Goal: Find specific page/section: Find specific page/section

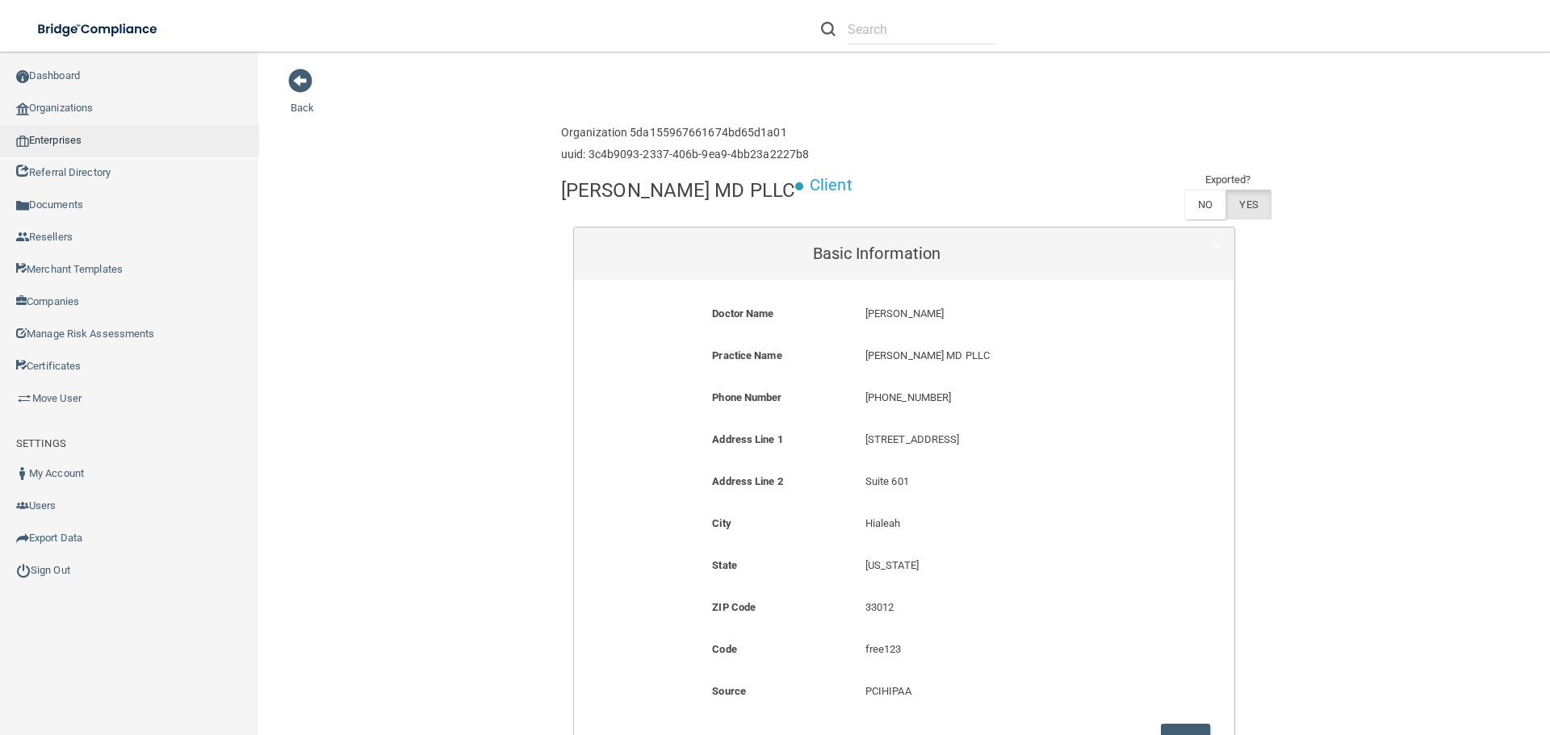
scroll to position [161, 0]
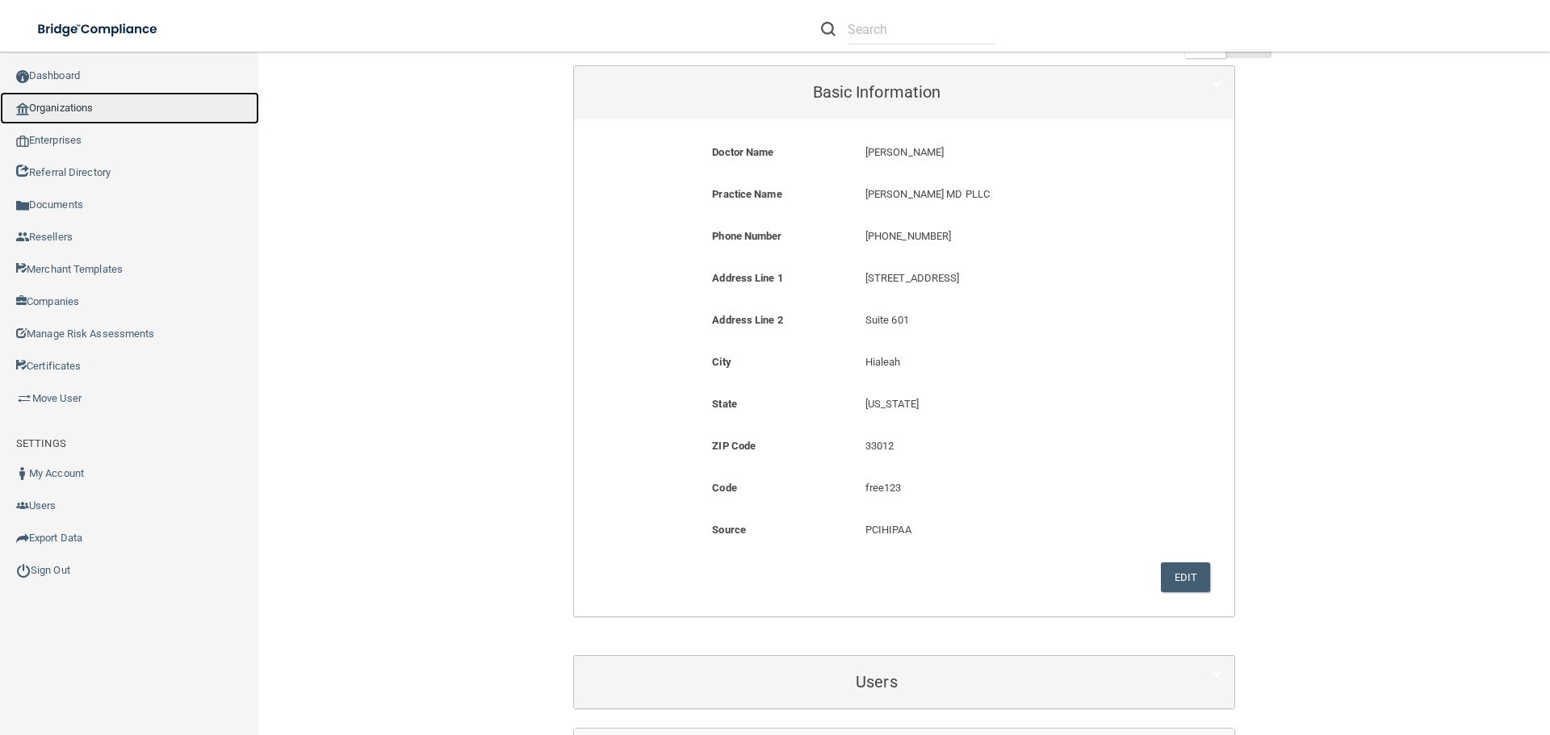
click at [51, 92] on link "Organizations" at bounding box center [129, 108] width 259 height 32
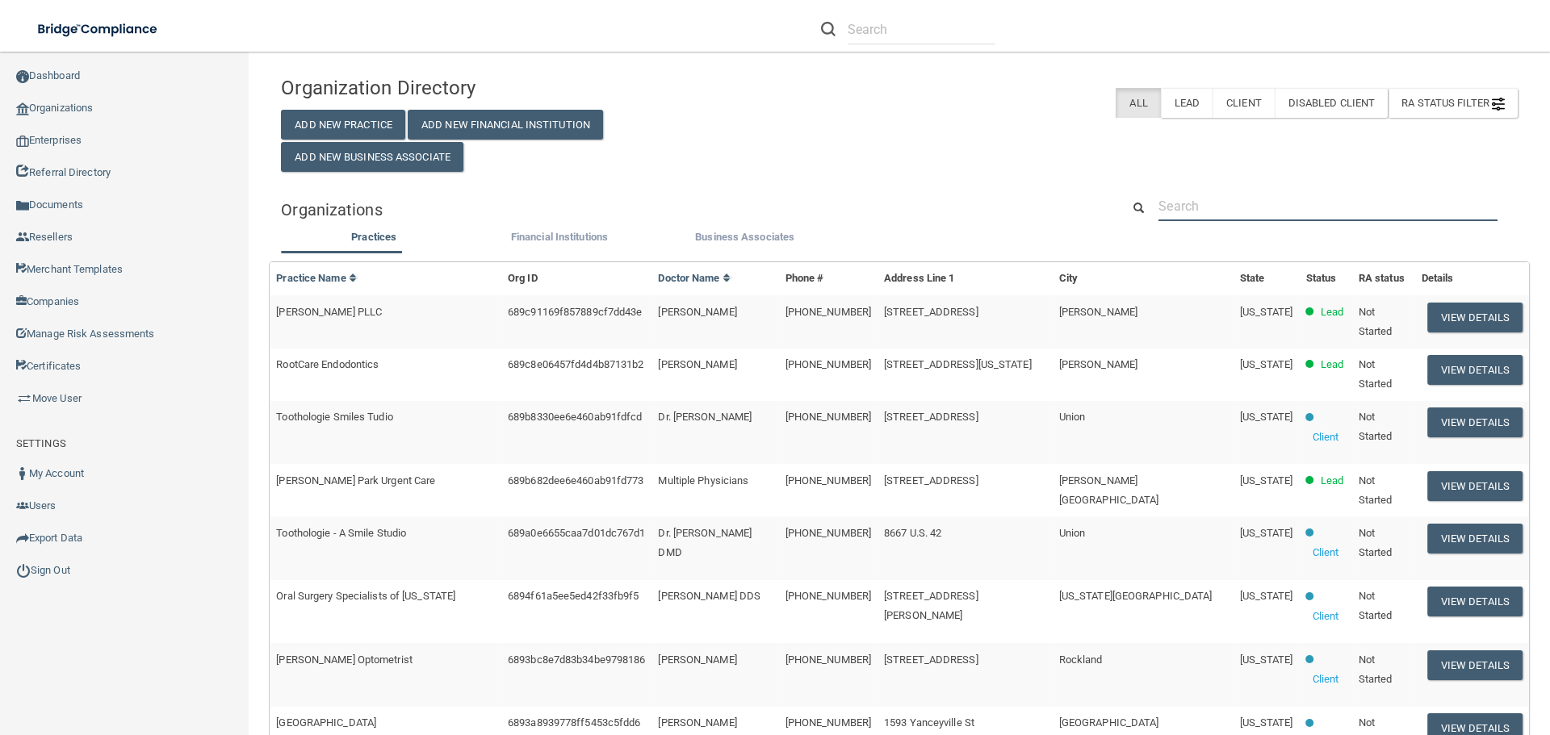
click at [1199, 203] on input "text" at bounding box center [1327, 206] width 339 height 30
paste input "856) 678-6393"
type input "856) 678-6393"
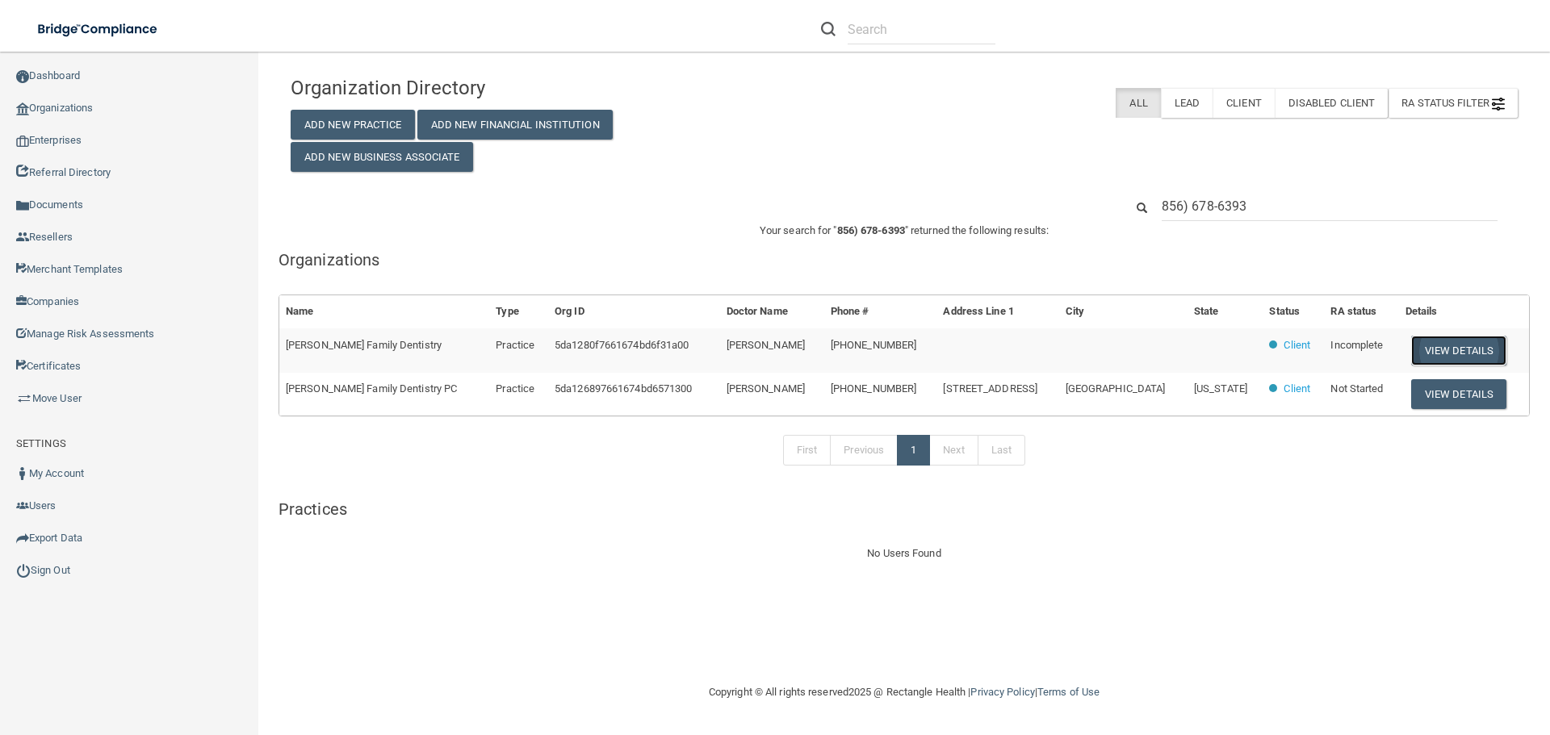
click at [1429, 351] on button "View Details" at bounding box center [1458, 351] width 95 height 30
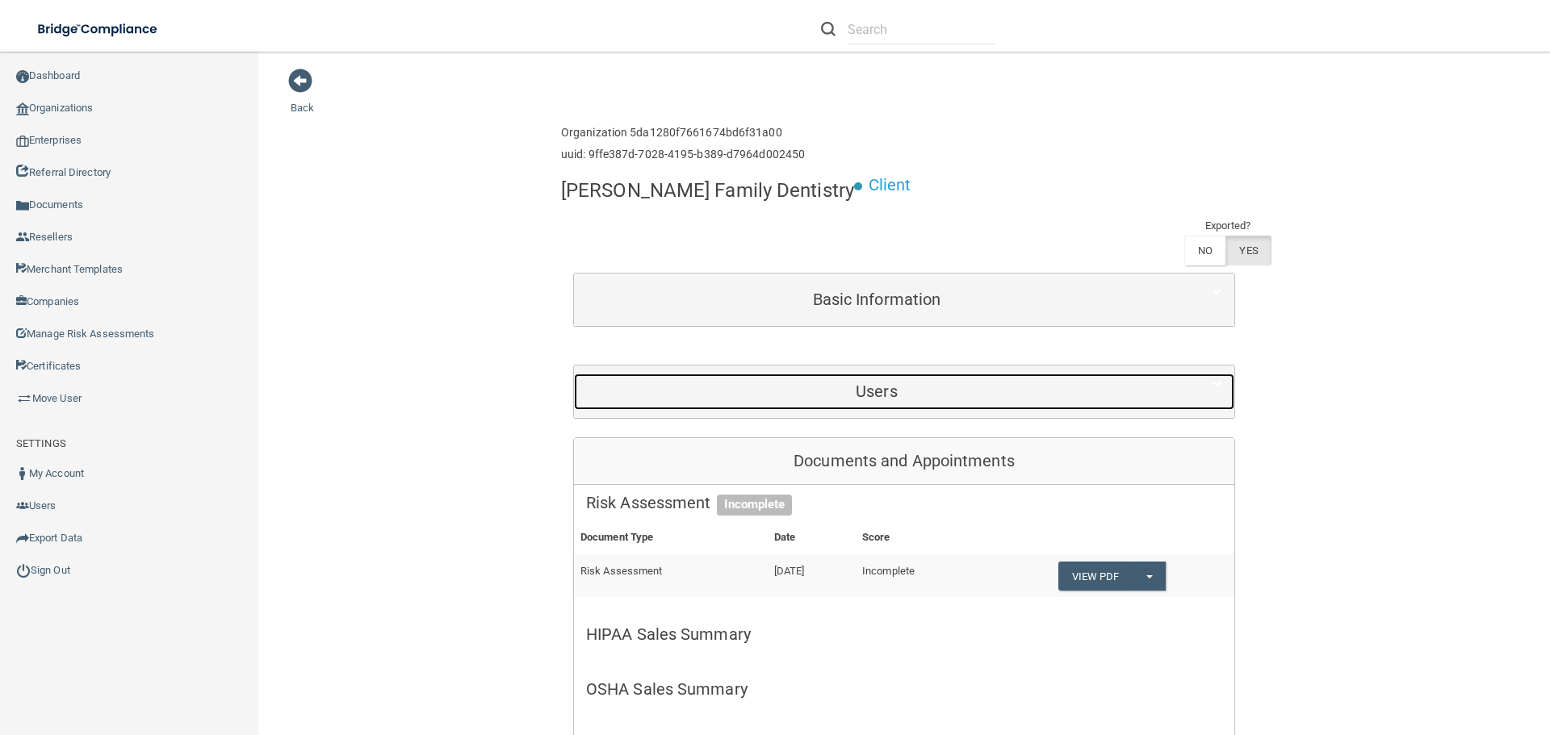
click at [867, 383] on h5 "Users" at bounding box center [876, 392] width 581 height 18
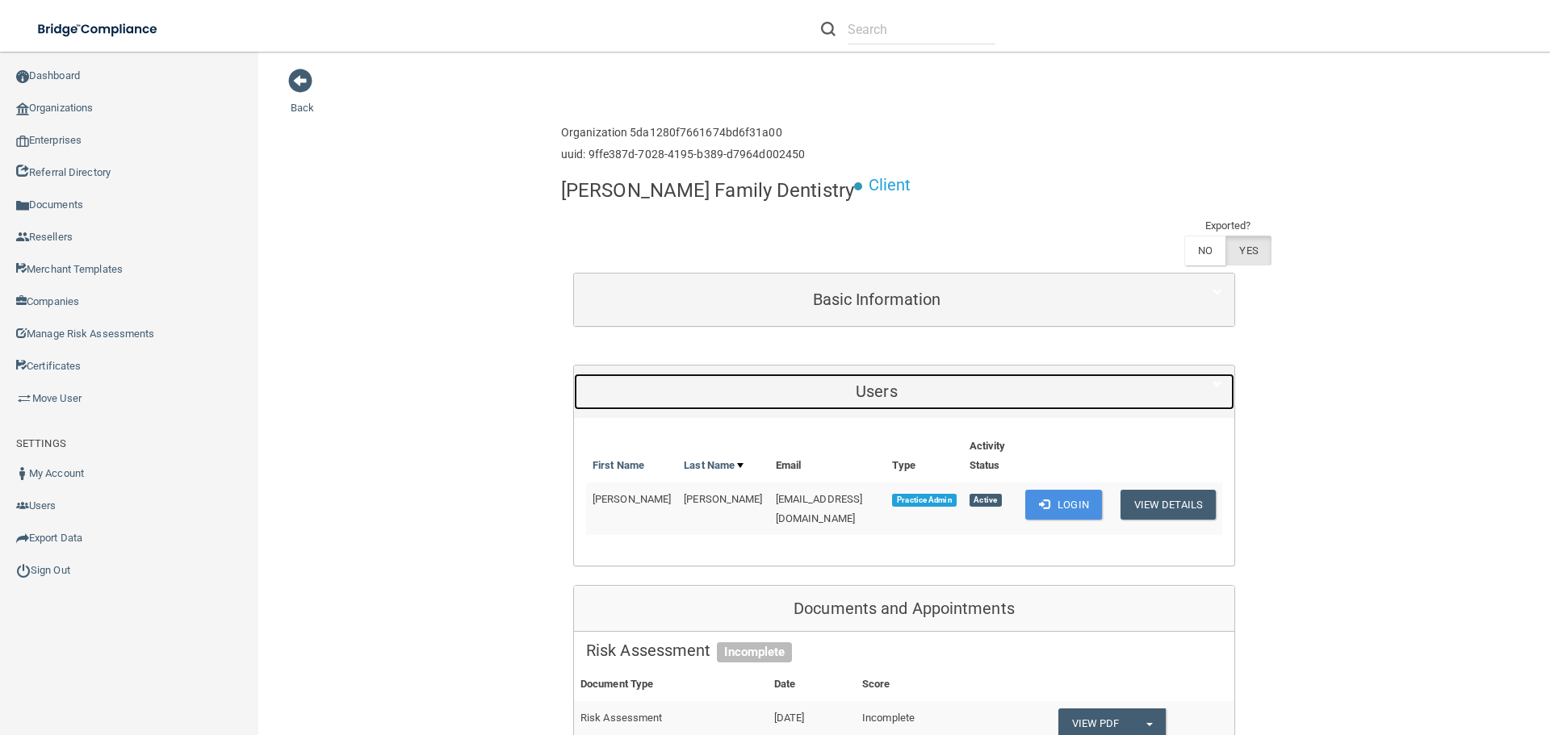
click at [866, 383] on h5 "Users" at bounding box center [876, 392] width 581 height 18
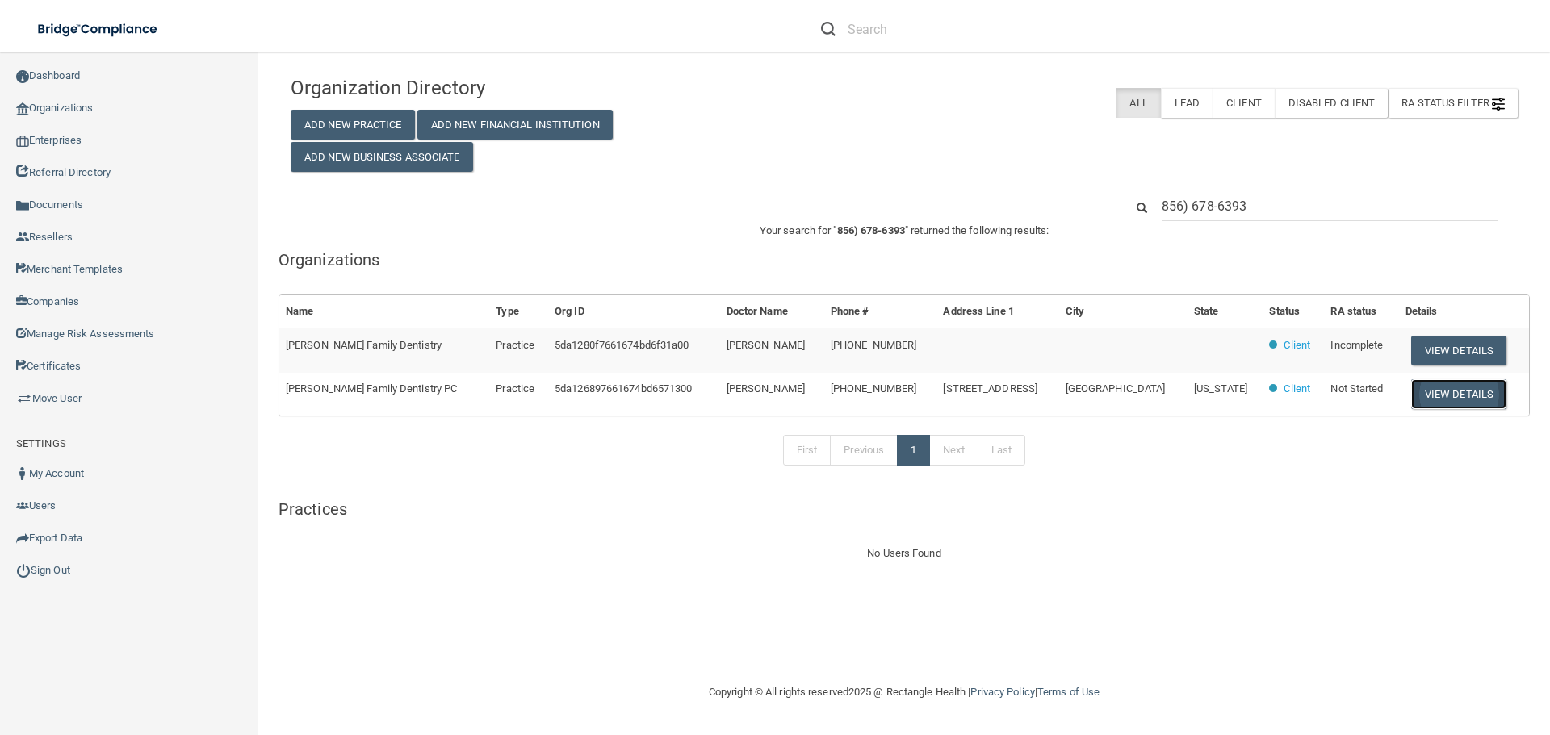
click at [1434, 395] on button "View Details" at bounding box center [1458, 394] width 95 height 30
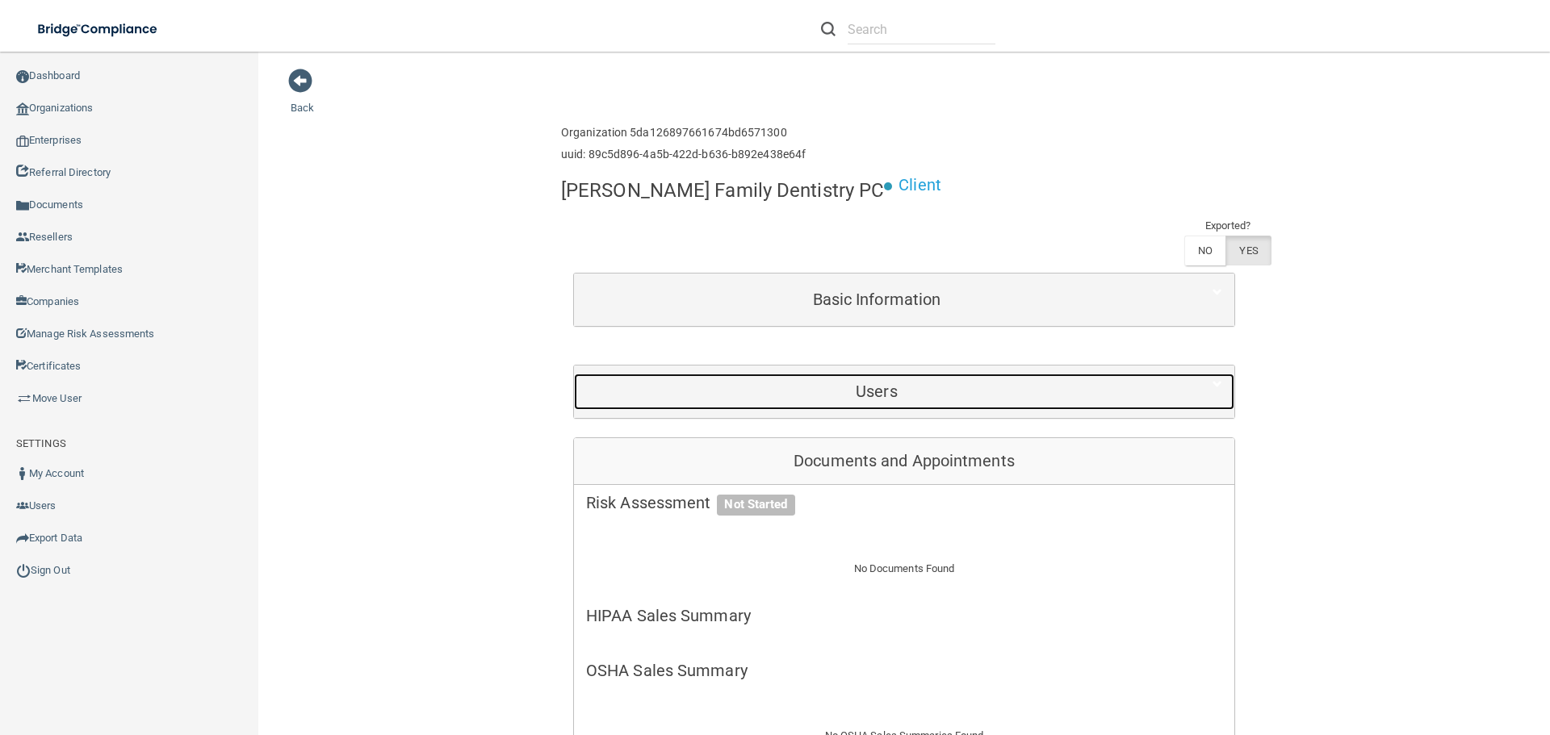
click at [857, 383] on h5 "Users" at bounding box center [876, 392] width 581 height 18
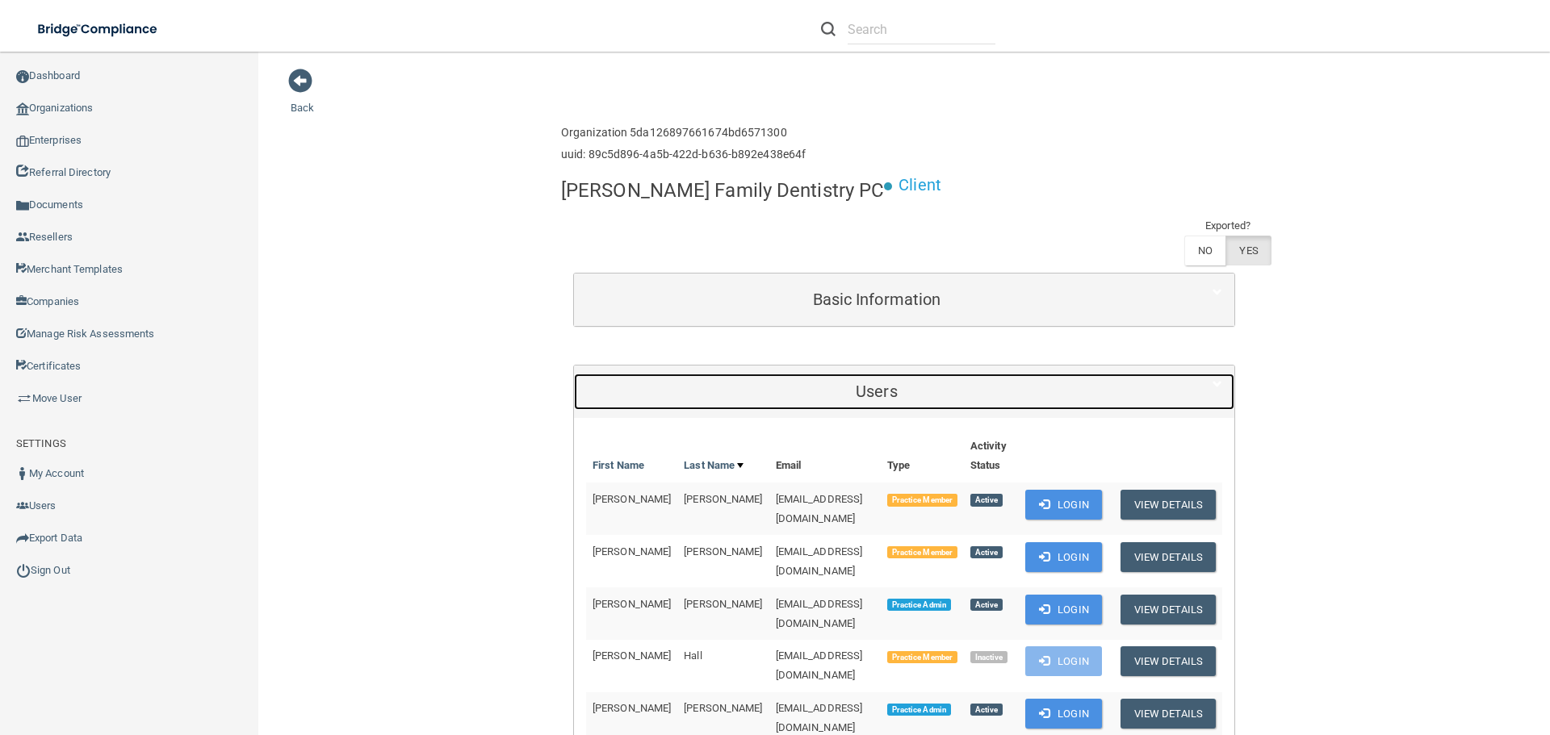
click at [857, 383] on h5 "Users" at bounding box center [876, 392] width 581 height 18
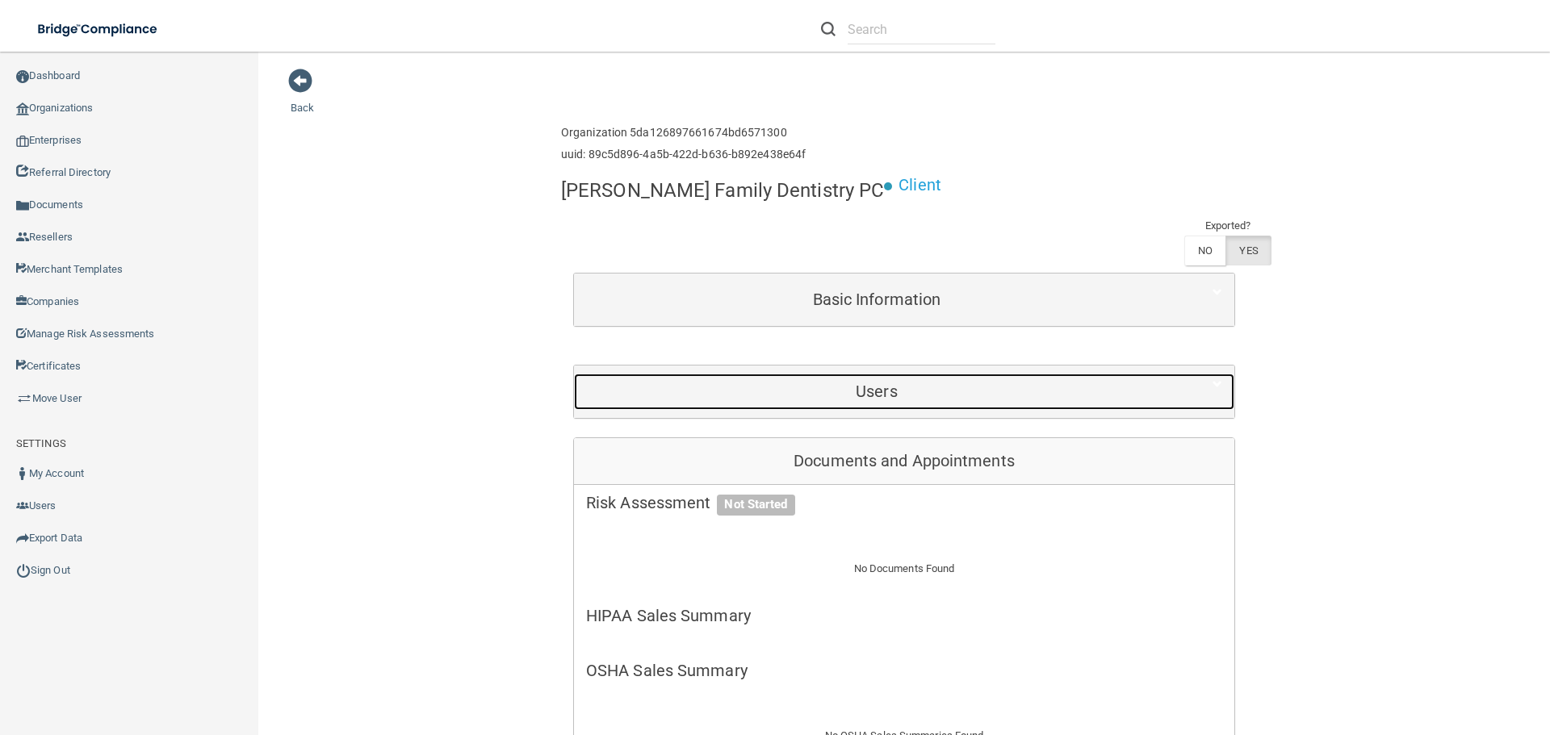
click at [798, 383] on h5 "Users" at bounding box center [876, 392] width 581 height 18
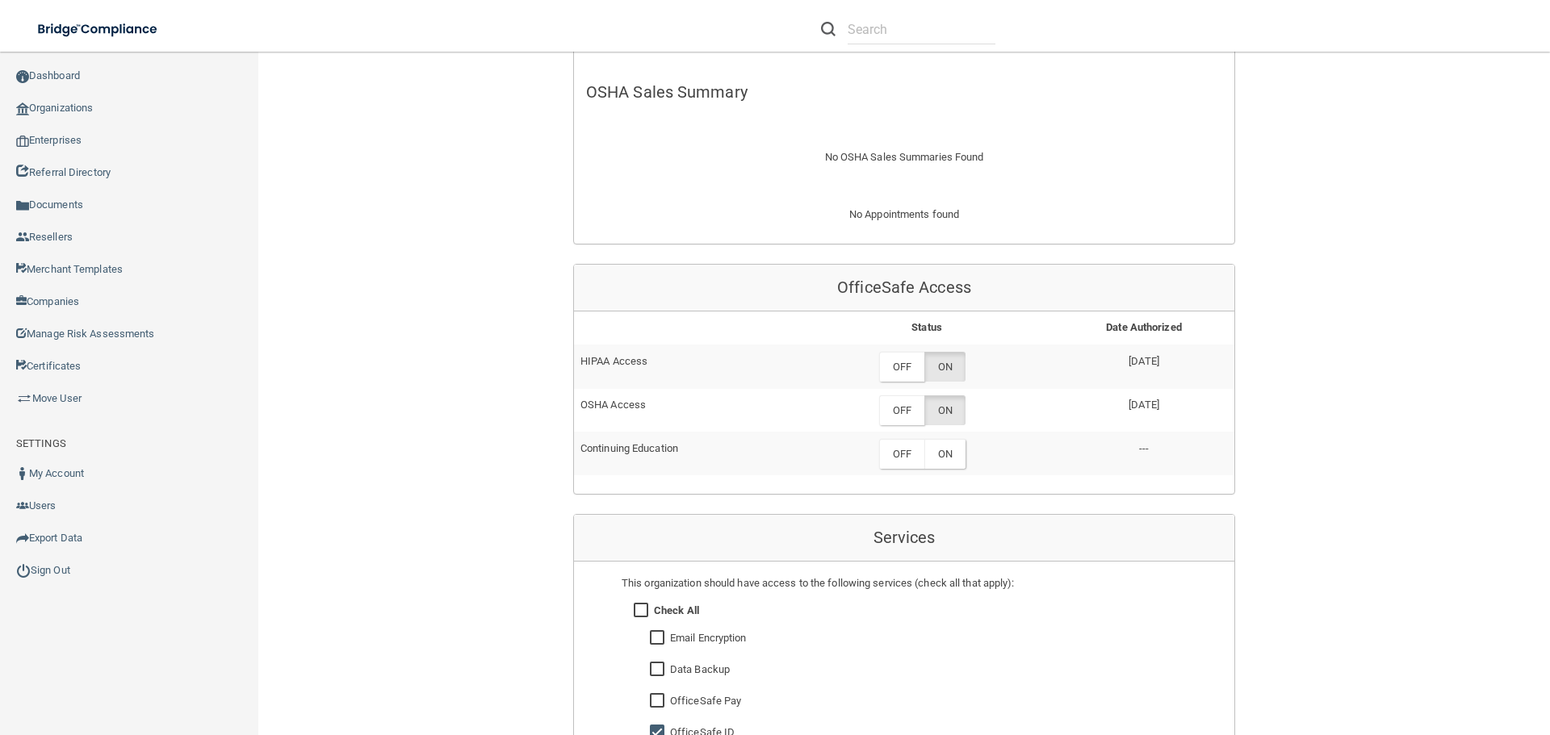
scroll to position [1049, 0]
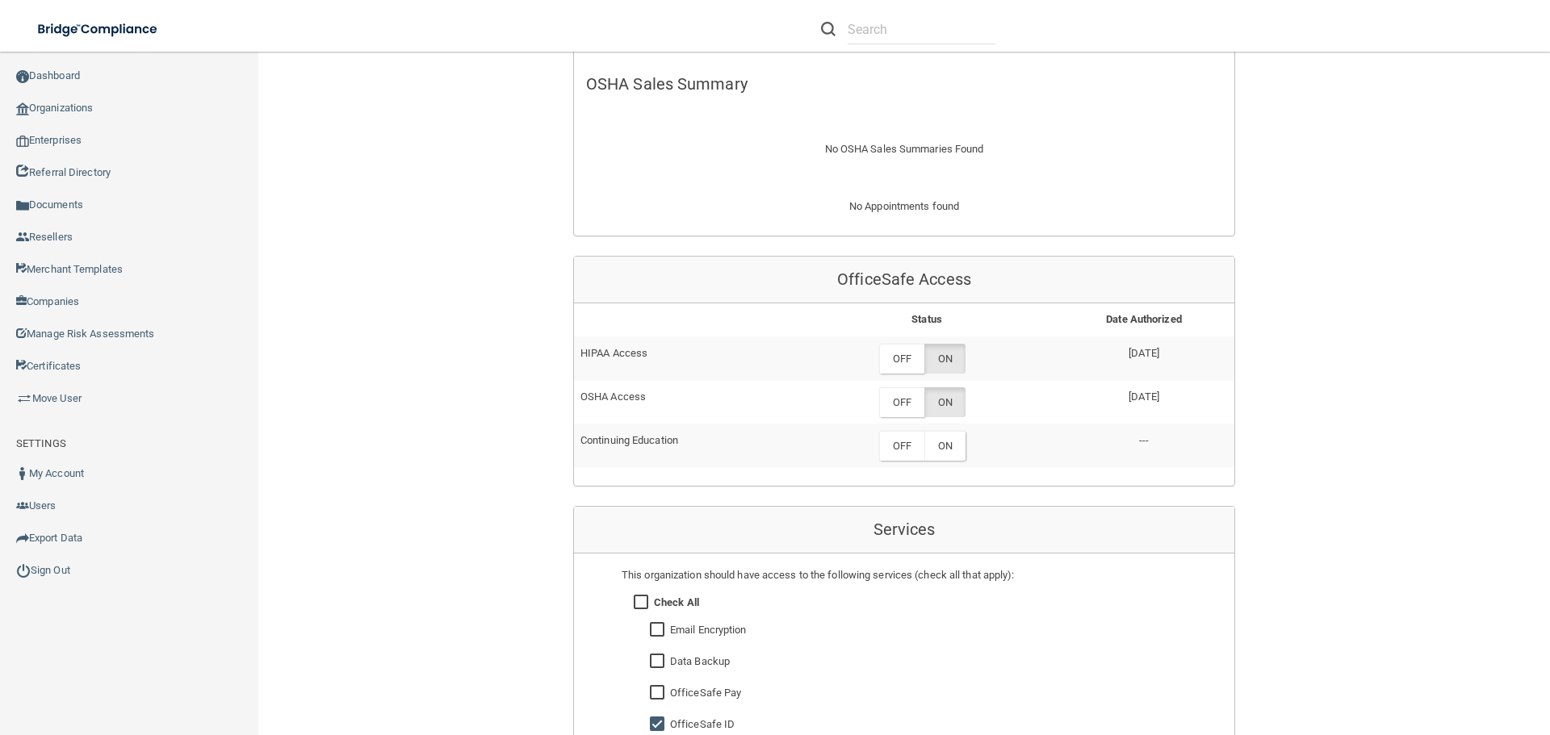
click at [1309, 327] on div "Back Enterprise » Organization 5da126897661674bd6571300 uuid: 89c5d896-4a5b-422…" at bounding box center [904, 101] width 1227 height 2165
